Goal: Find specific page/section: Find specific page/section

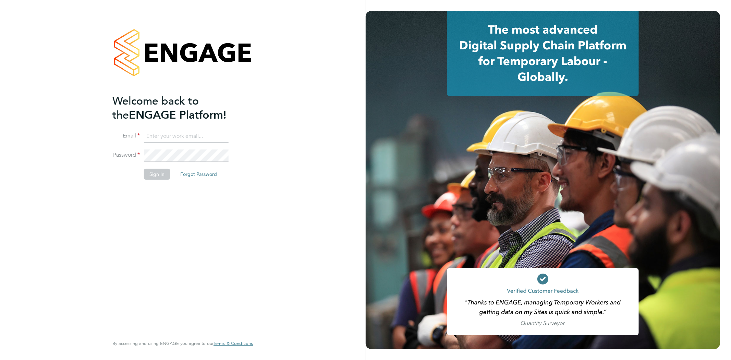
type input "rob@ivyresourcegroup.com"
click at [156, 171] on button "Sign In" at bounding box center [157, 174] width 26 height 11
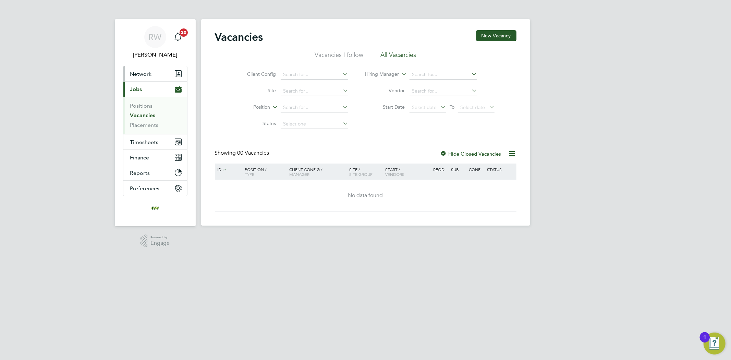
click at [160, 76] on button "Network" at bounding box center [155, 73] width 64 height 15
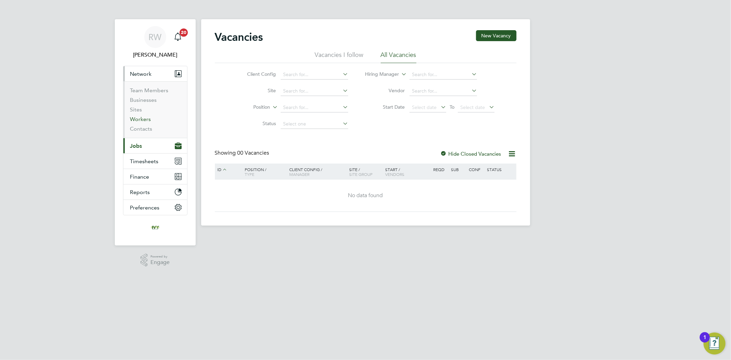
click at [146, 120] on link "Workers" at bounding box center [140, 119] width 21 height 7
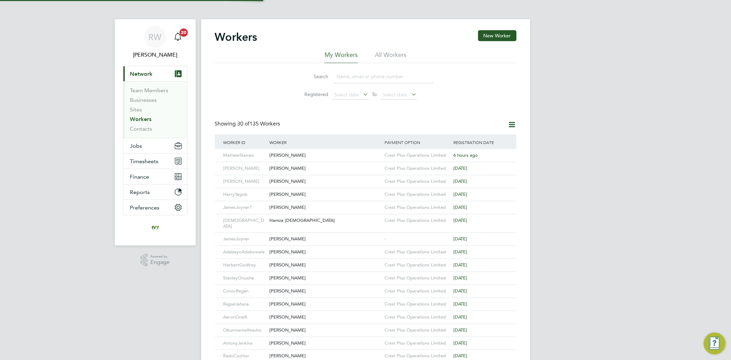
click at [355, 74] on input at bounding box center [383, 76] width 100 height 13
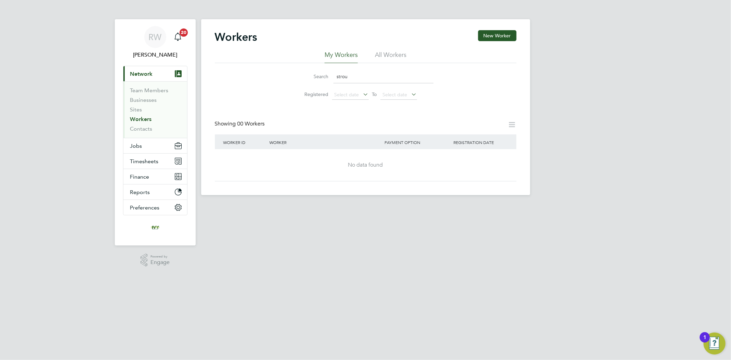
type input "strou"
